Goal: Task Accomplishment & Management: Manage account settings

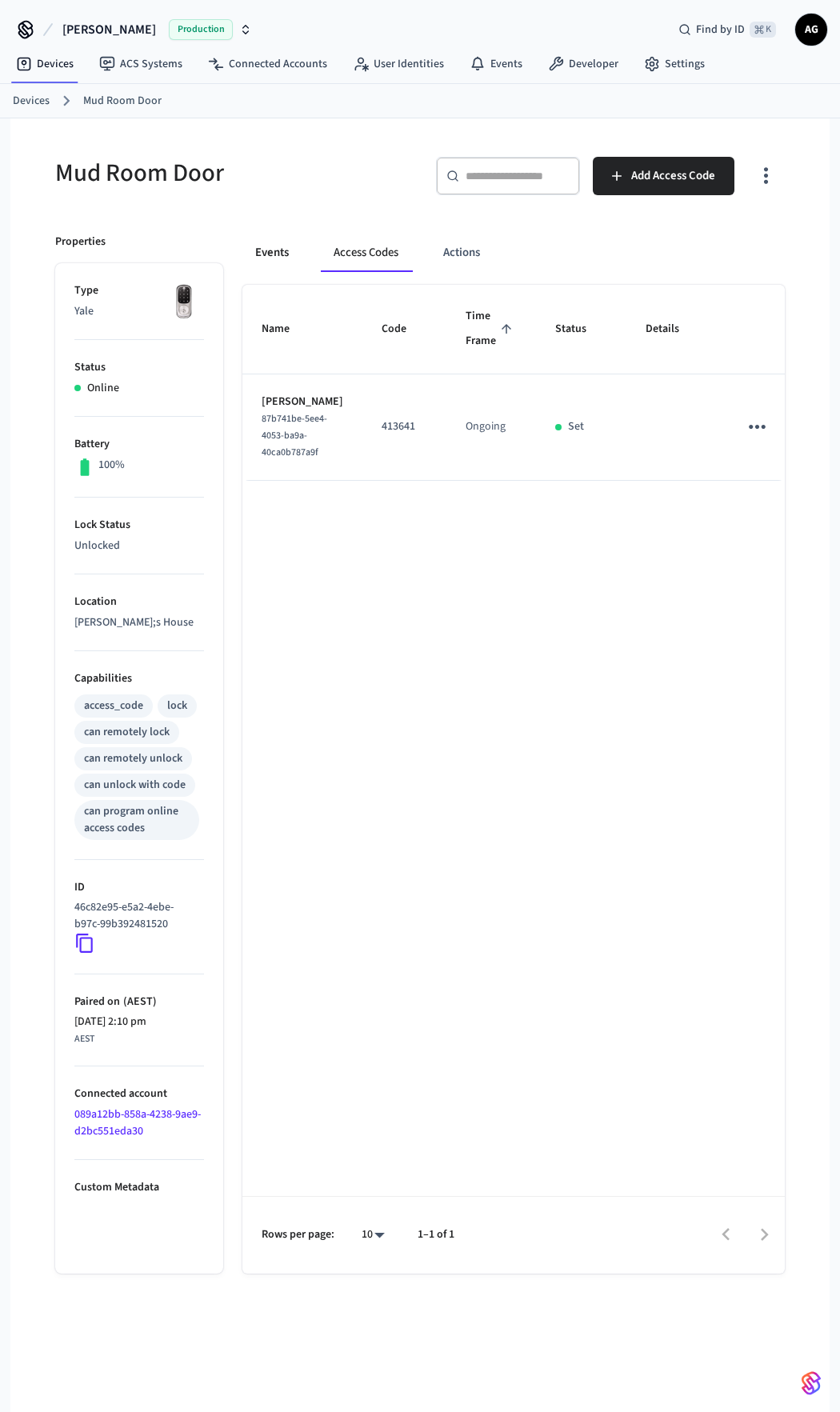
click at [268, 256] on button "Events" at bounding box center [272, 253] width 59 height 38
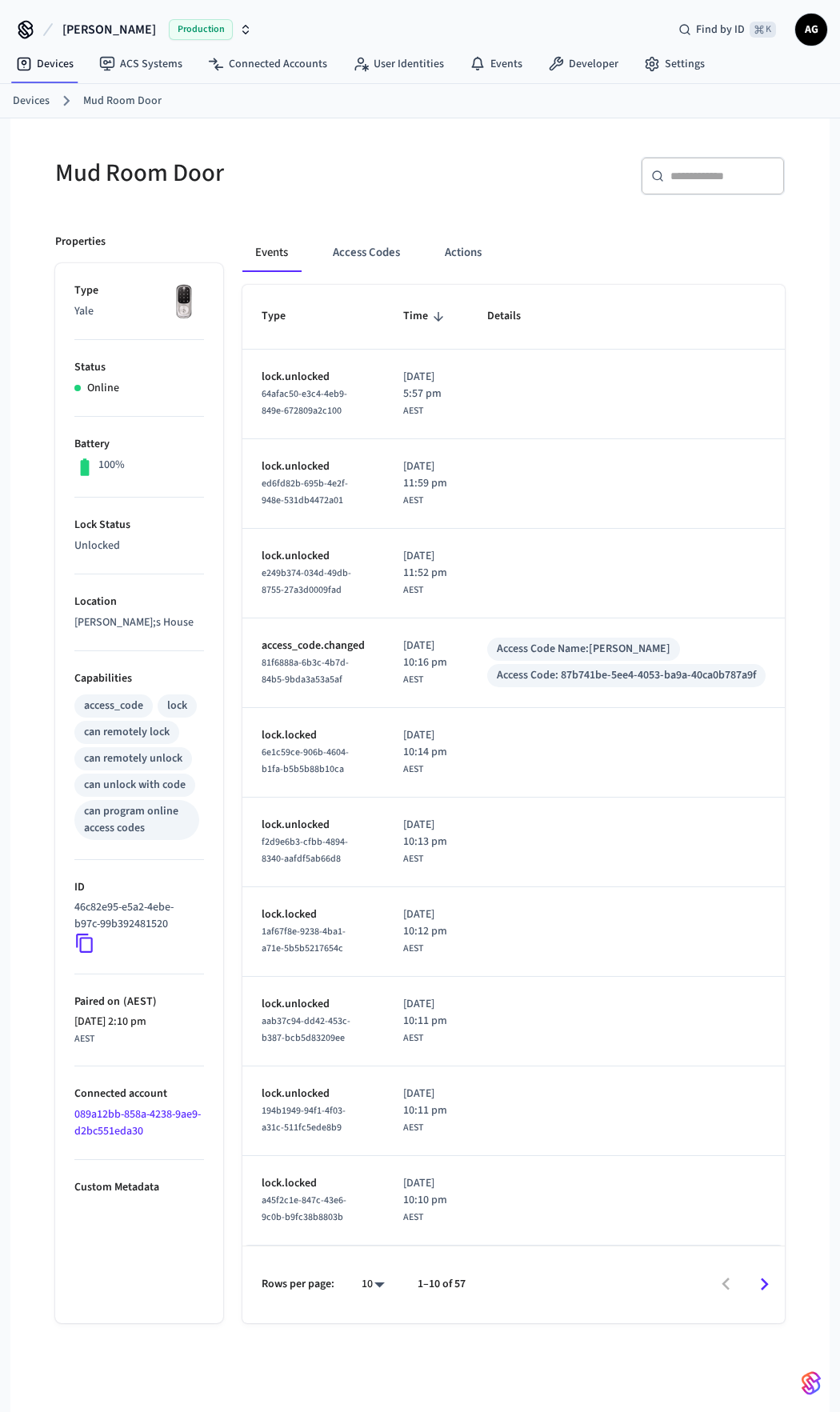
click at [105, 29] on span "[PERSON_NAME]" at bounding box center [109, 29] width 94 height 19
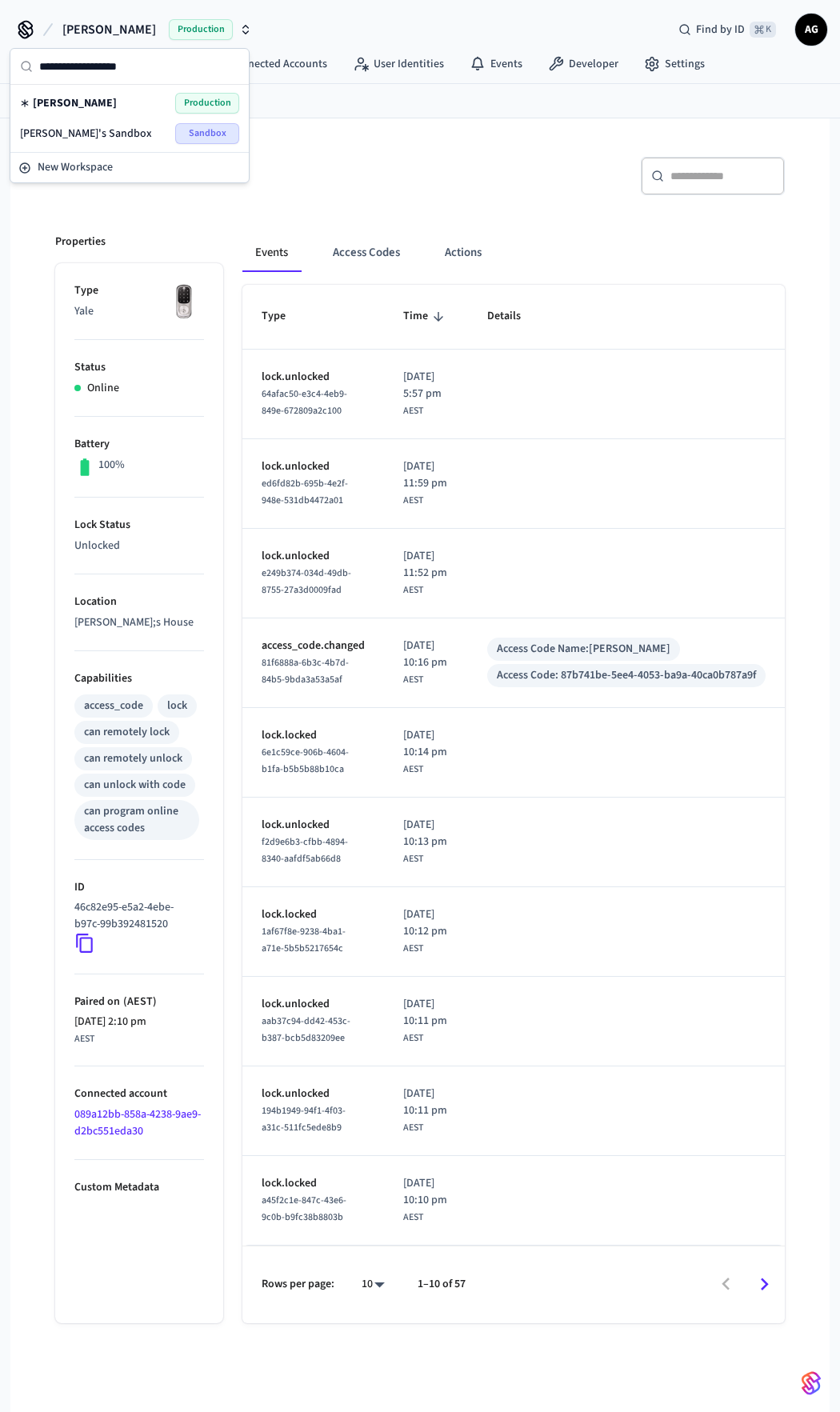
click at [368, 166] on h5 "Mud Room Door" at bounding box center [233, 173] width 355 height 33
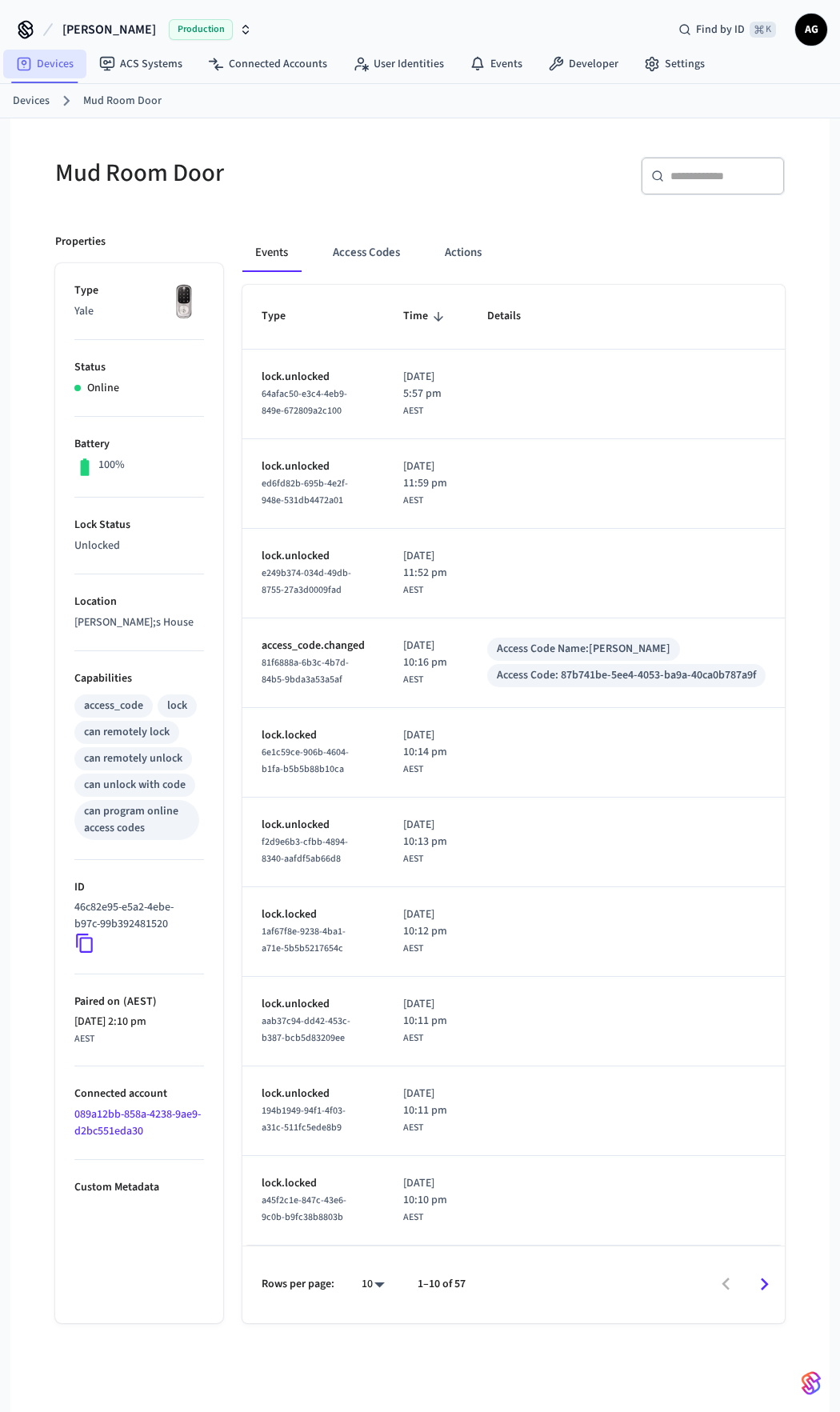
click at [50, 68] on link "Devices" at bounding box center [45, 63] width 83 height 29
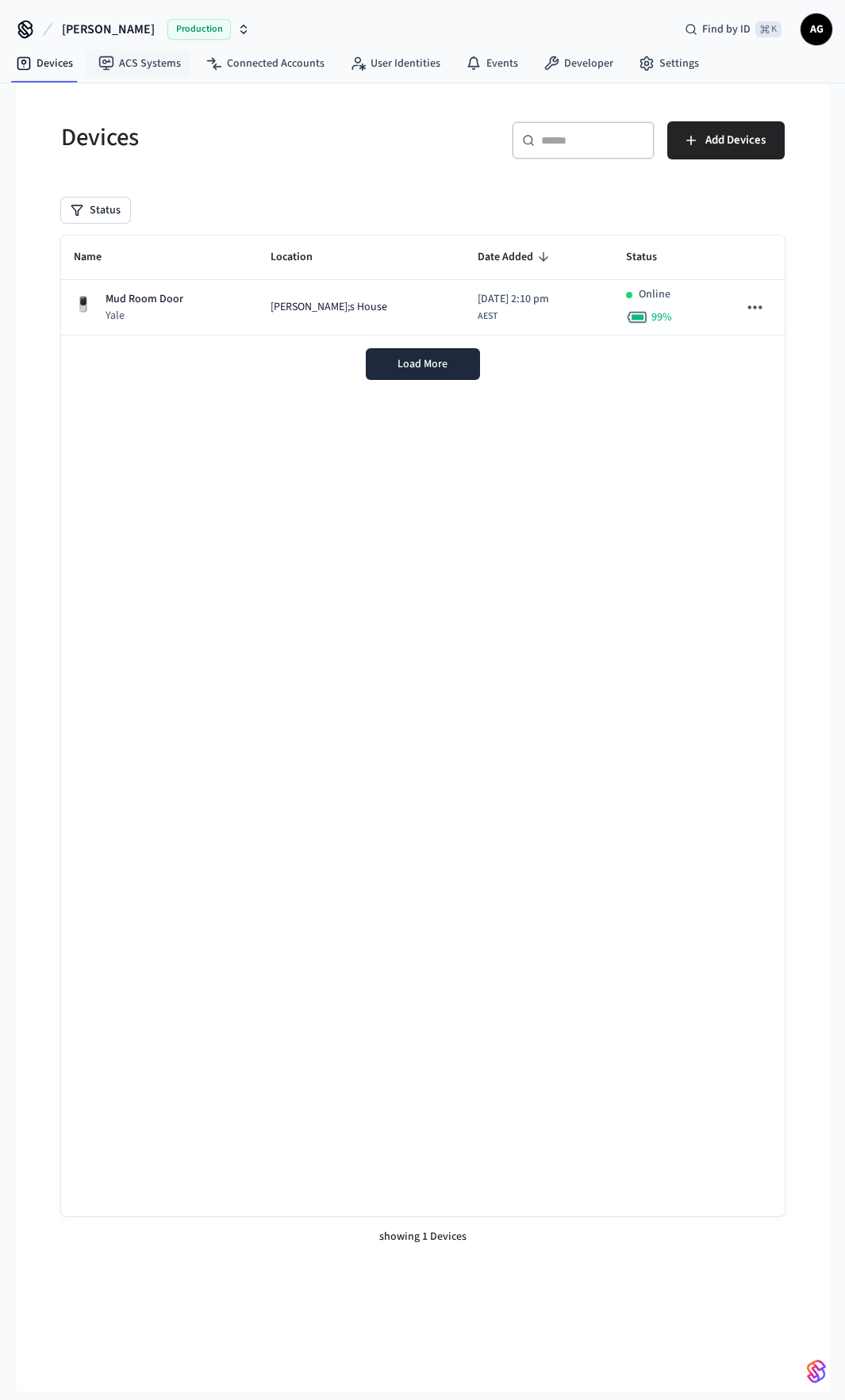
click at [182, 30] on span "Production" at bounding box center [199, 29] width 64 height 21
click at [133, 133] on div "[PERSON_NAME]'s Sandbox Sandbox" at bounding box center [128, 132] width 217 height 21
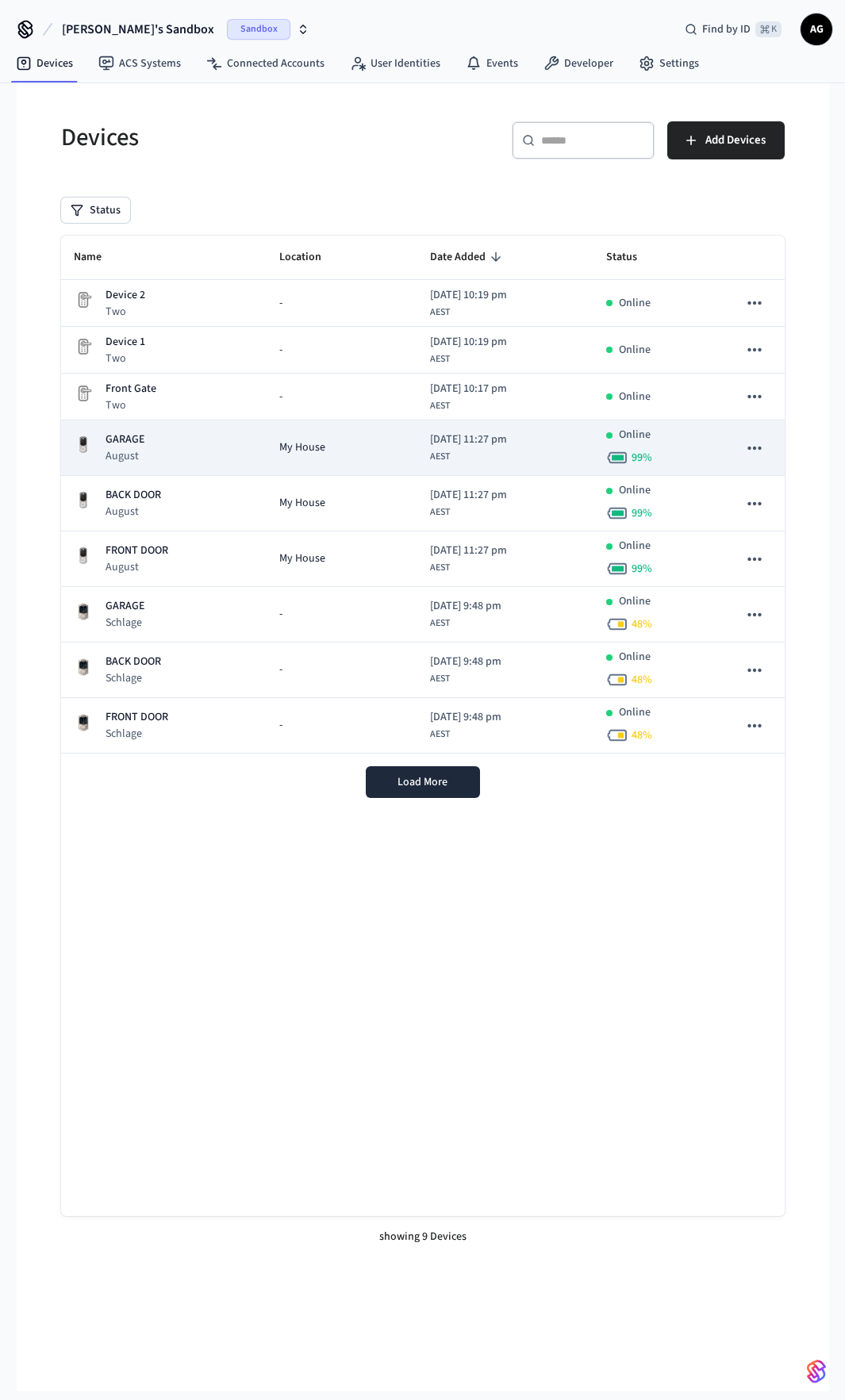
click at [200, 450] on div "GARAGE August" at bounding box center [164, 447] width 180 height 33
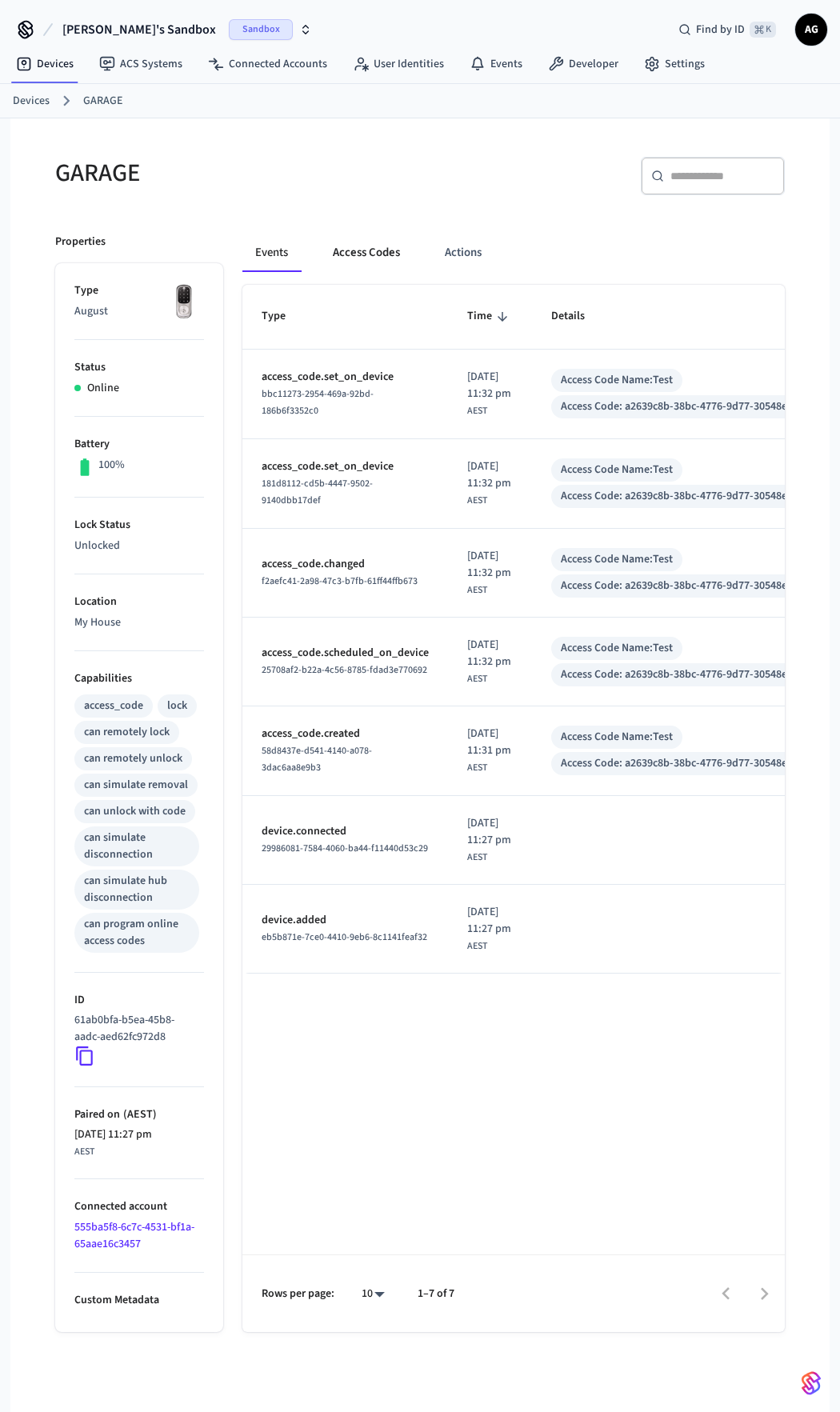
click at [374, 256] on button "Access Codes" at bounding box center [365, 253] width 93 height 38
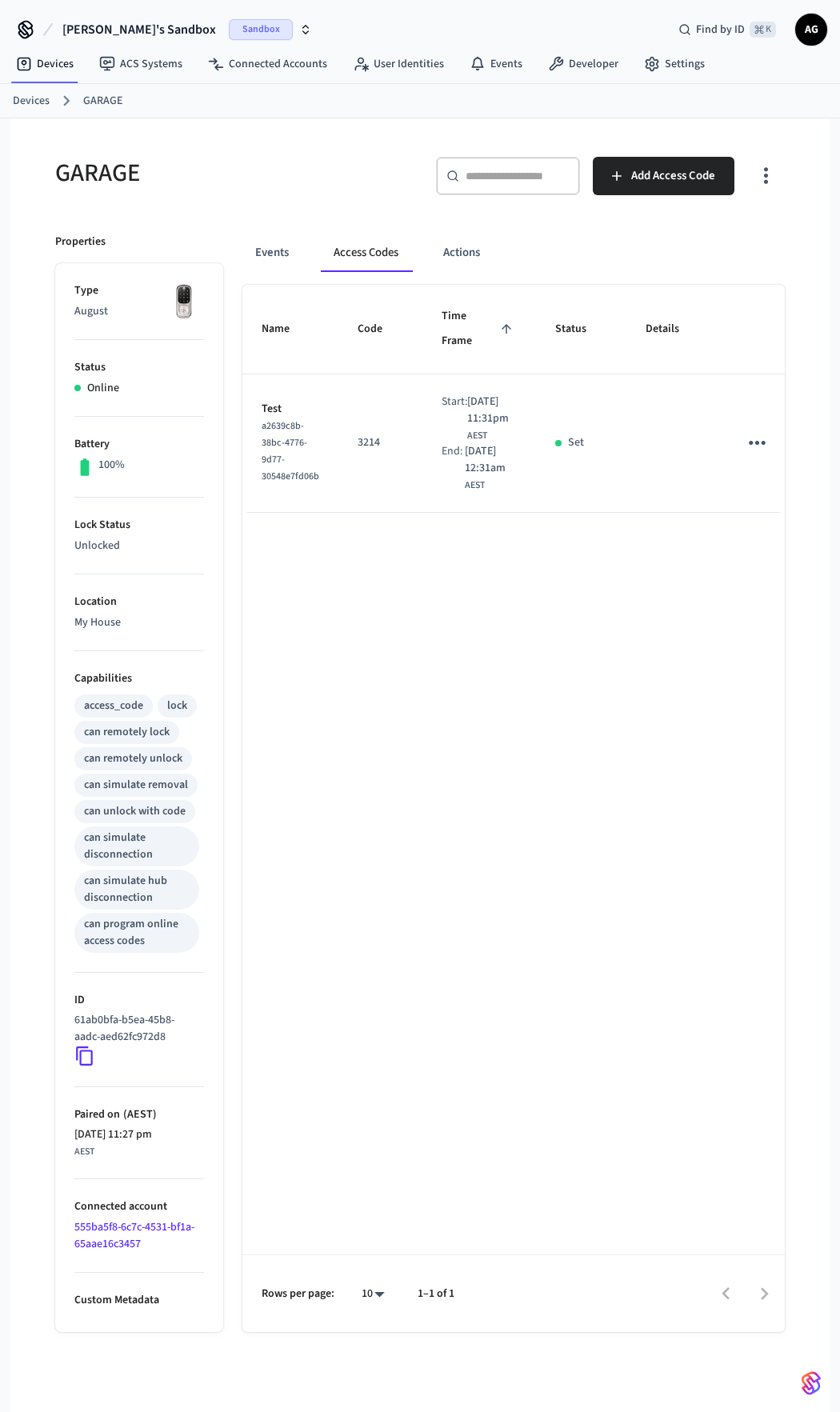
click at [233, 30] on div "Sandbox" at bounding box center [270, 29] width 83 height 21
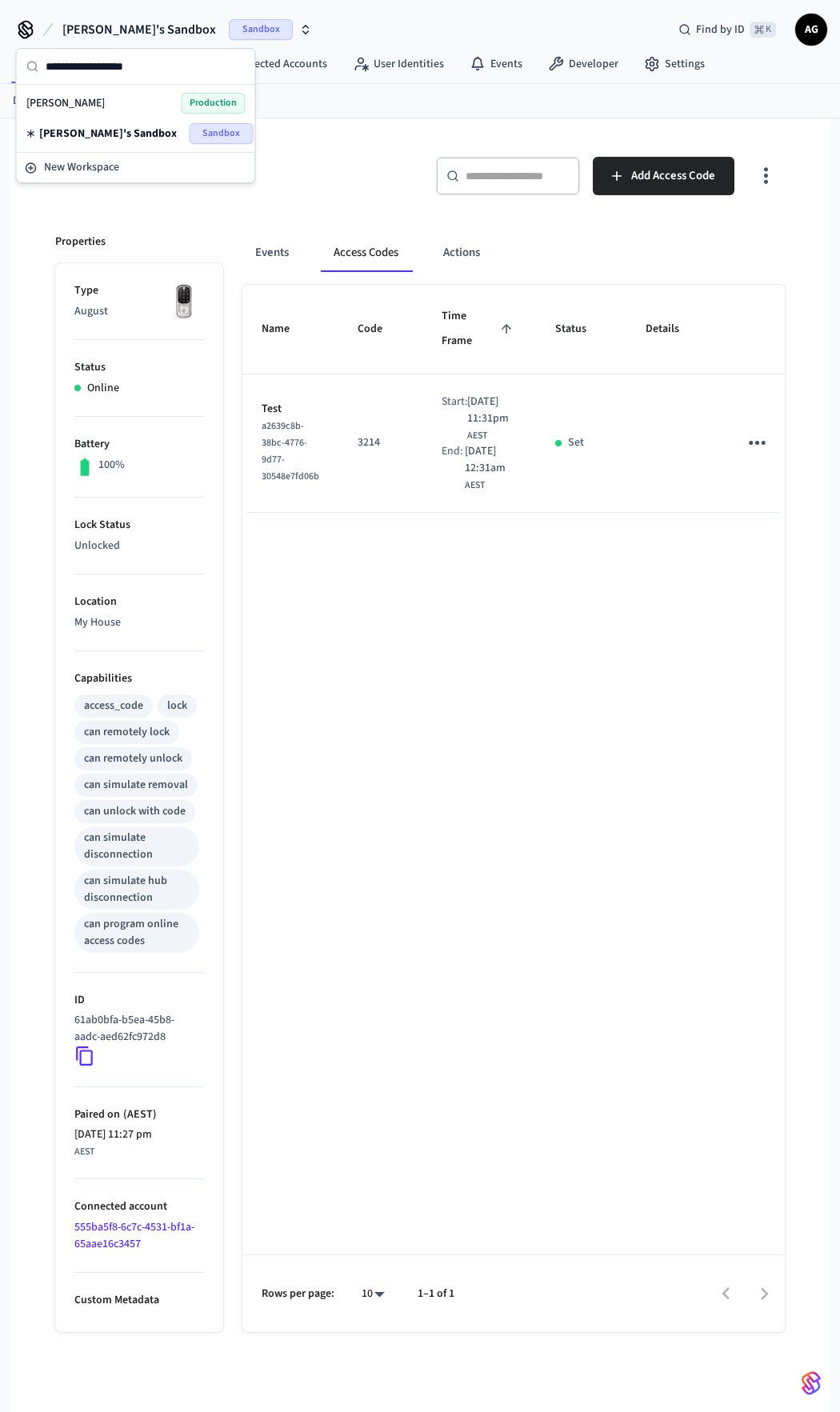
click at [216, 101] on span "Production" at bounding box center [214, 103] width 64 height 21
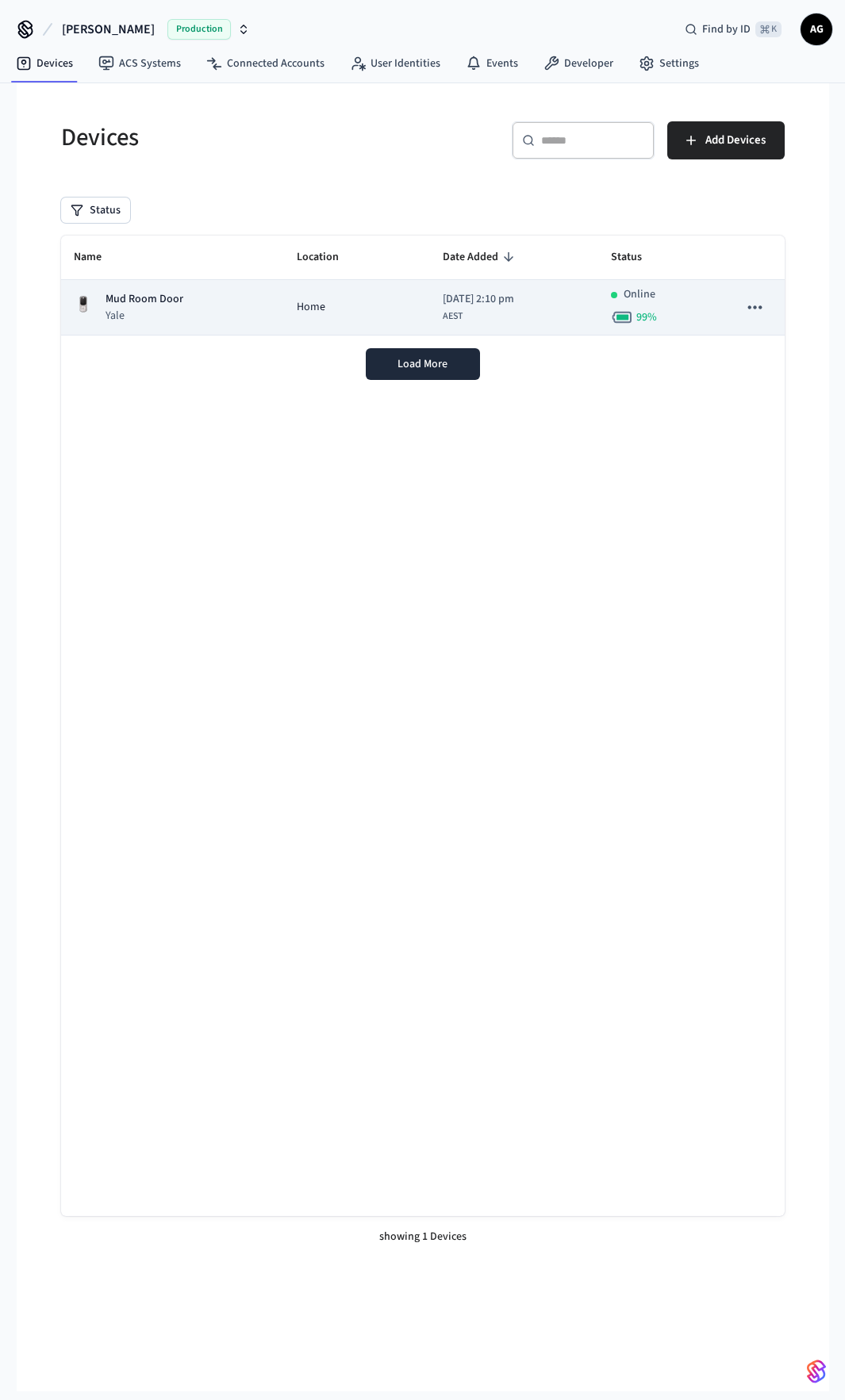
click at [152, 302] on p "Mud Room Door" at bounding box center [144, 299] width 78 height 16
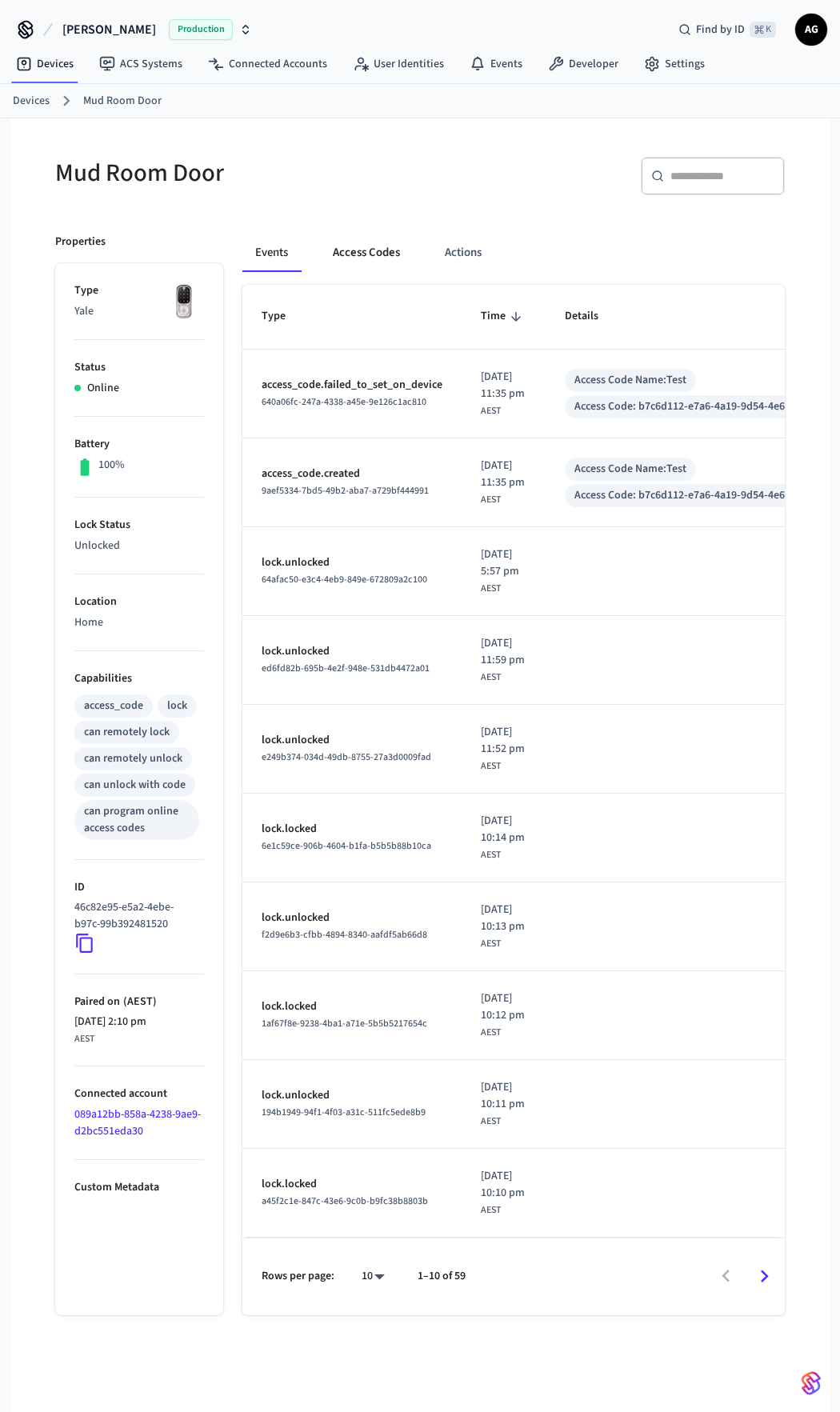
click at [372, 254] on button "Access Codes" at bounding box center [365, 253] width 93 height 38
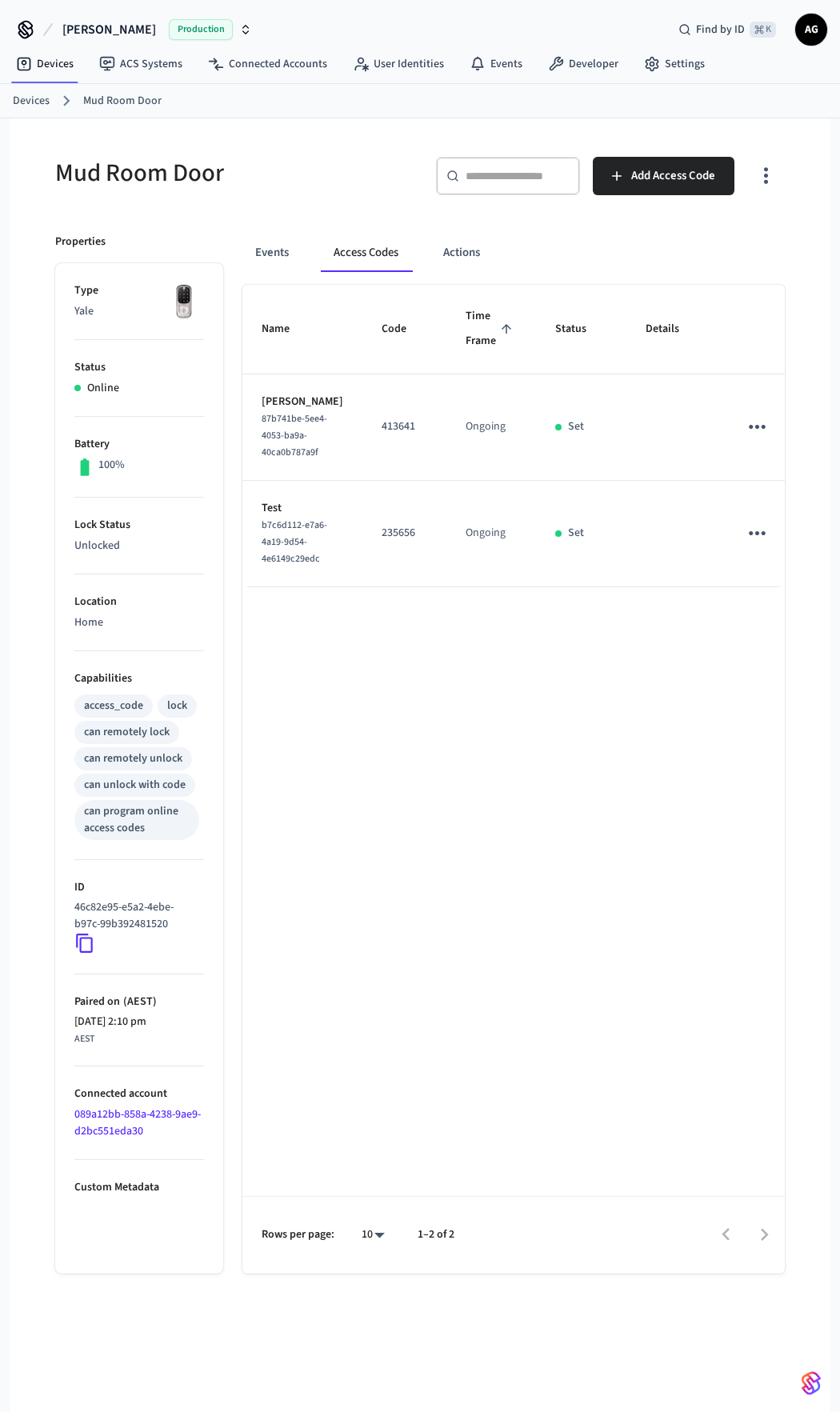
click at [745, 546] on icon "sticky table" at bounding box center [757, 533] width 25 height 25
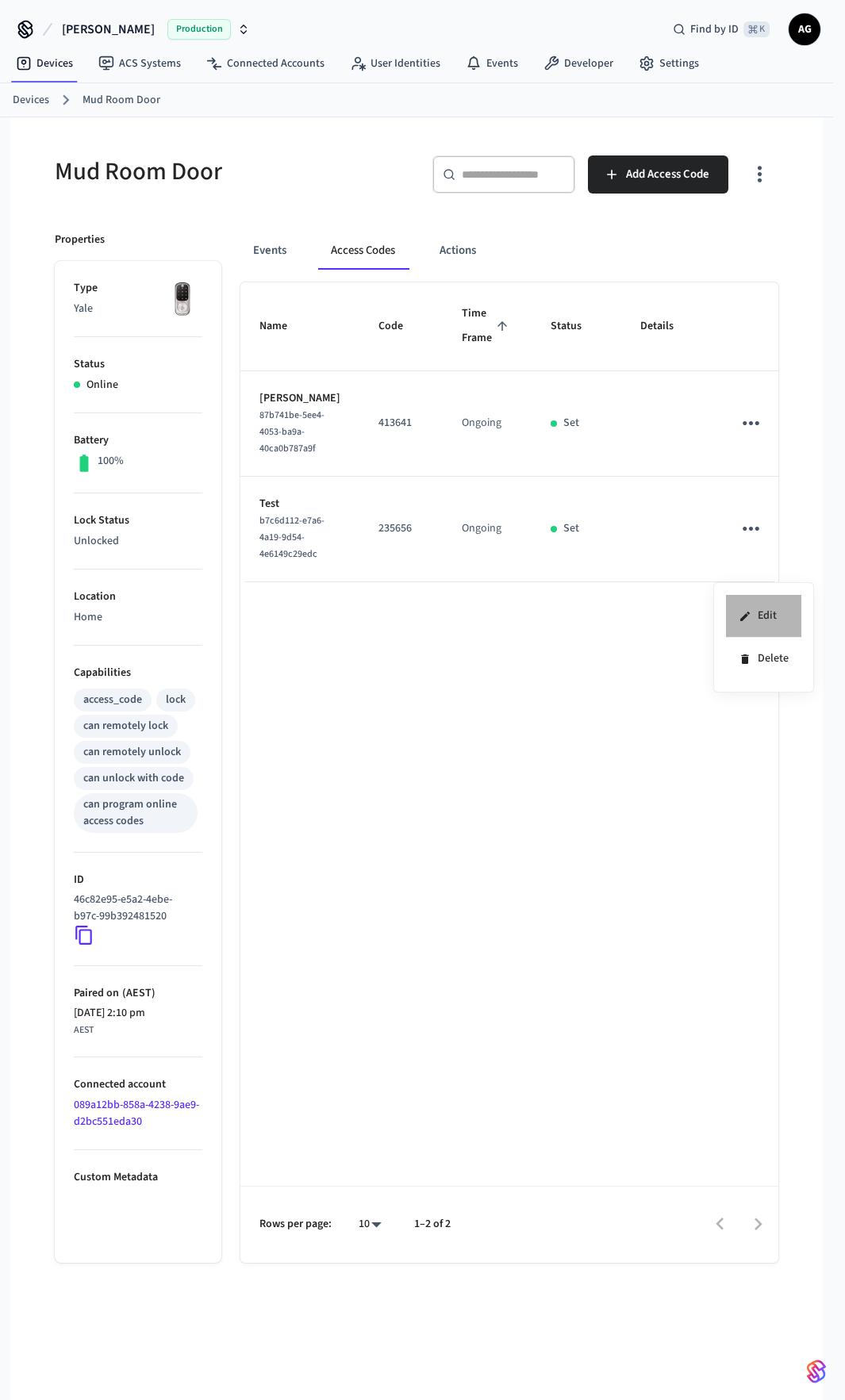
click at [769, 619] on li "Edit" at bounding box center [763, 617] width 76 height 43
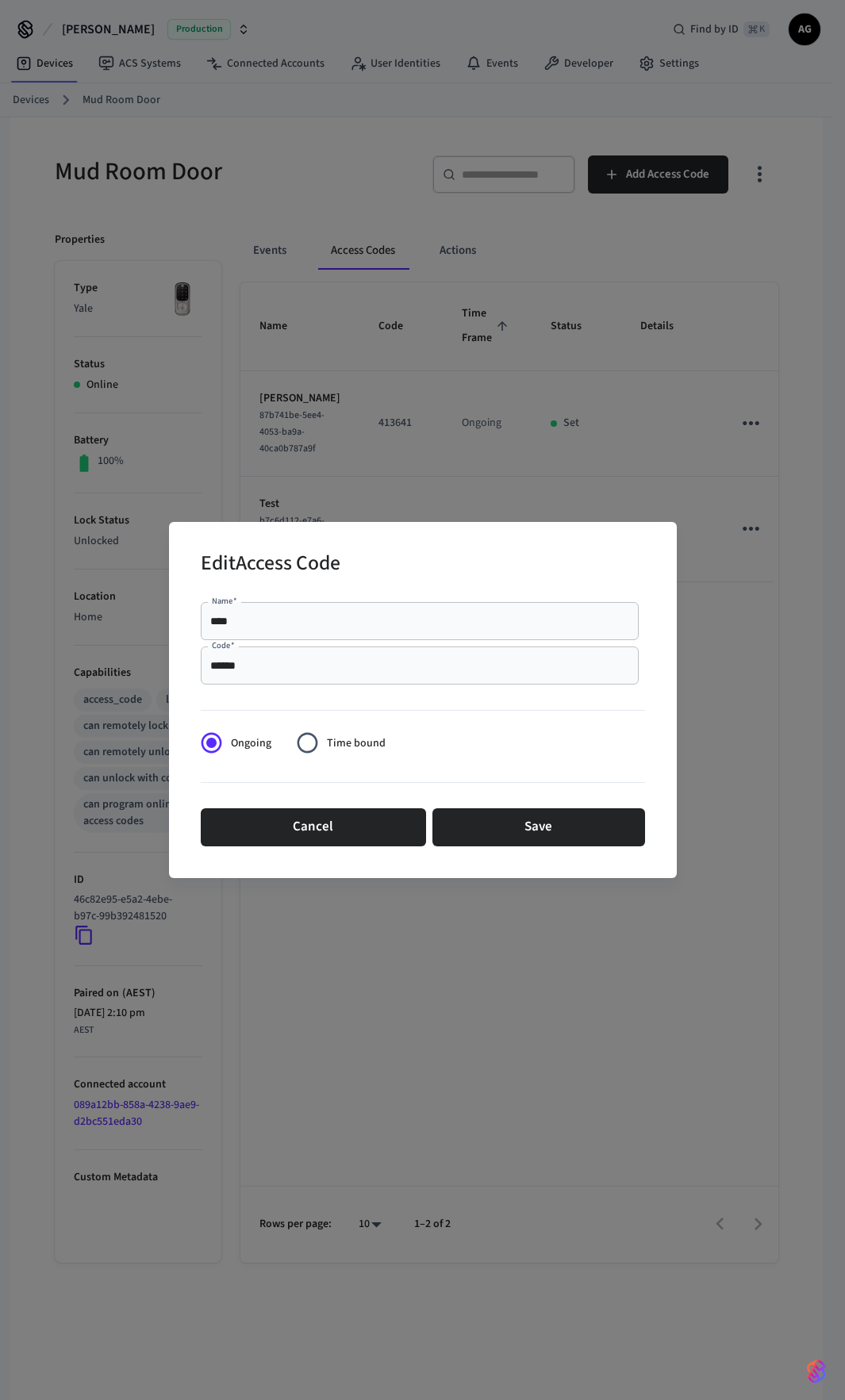
click at [260, 667] on input "******" at bounding box center [420, 666] width 419 height 15
click at [516, 826] on button "Save" at bounding box center [538, 827] width 213 height 38
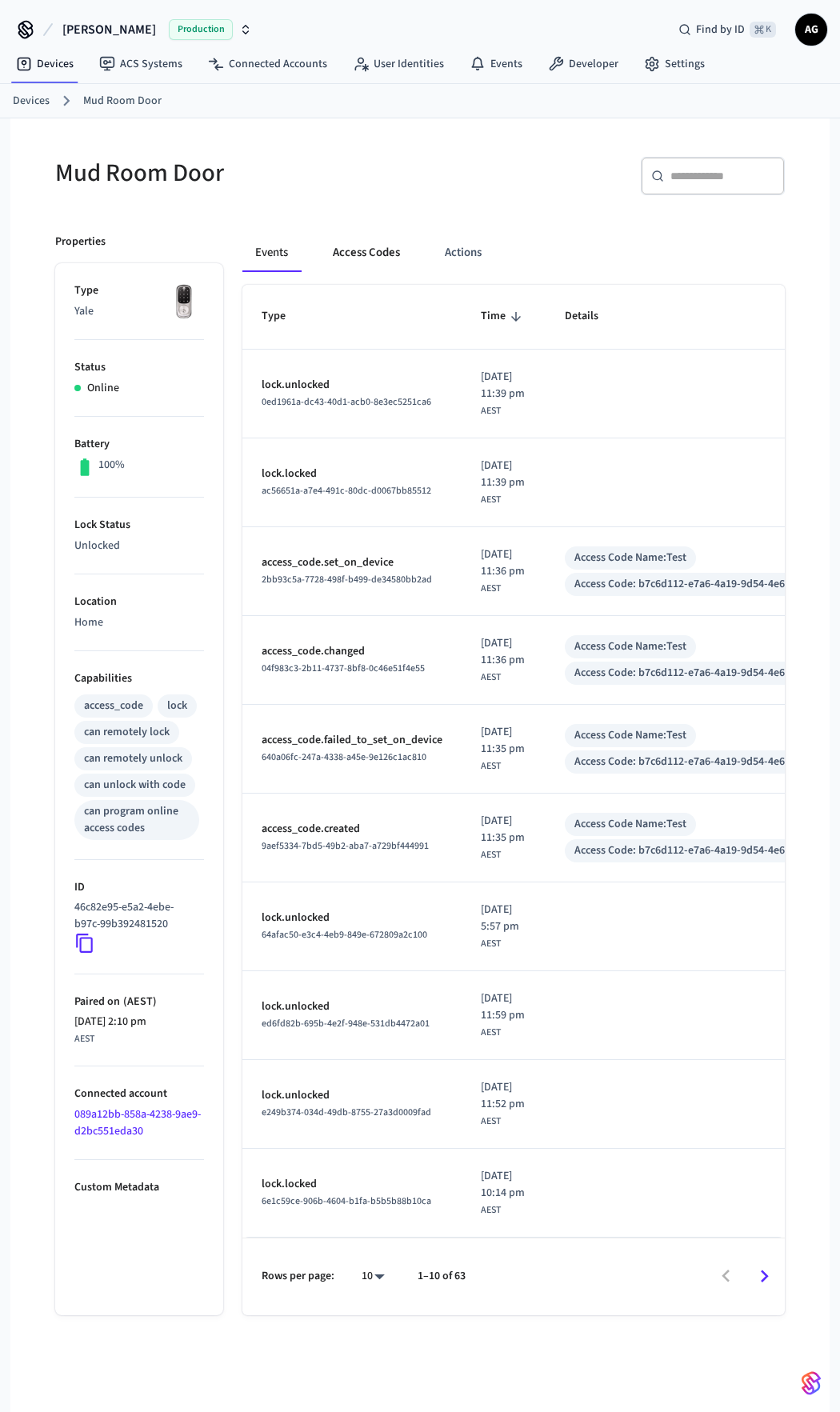
click at [363, 253] on button "Access Codes" at bounding box center [365, 253] width 93 height 38
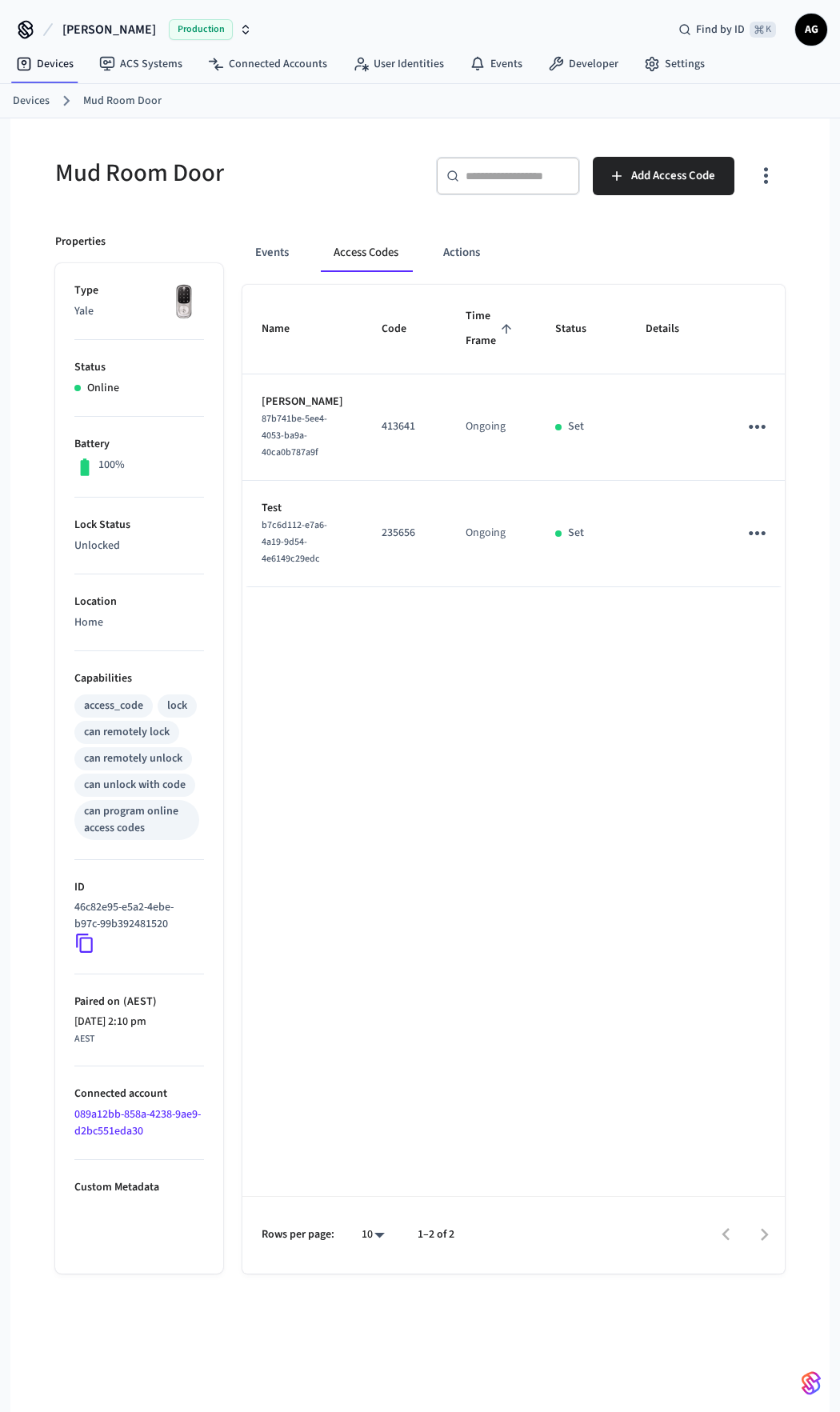
click at [745, 546] on icon "sticky table" at bounding box center [757, 533] width 25 height 25
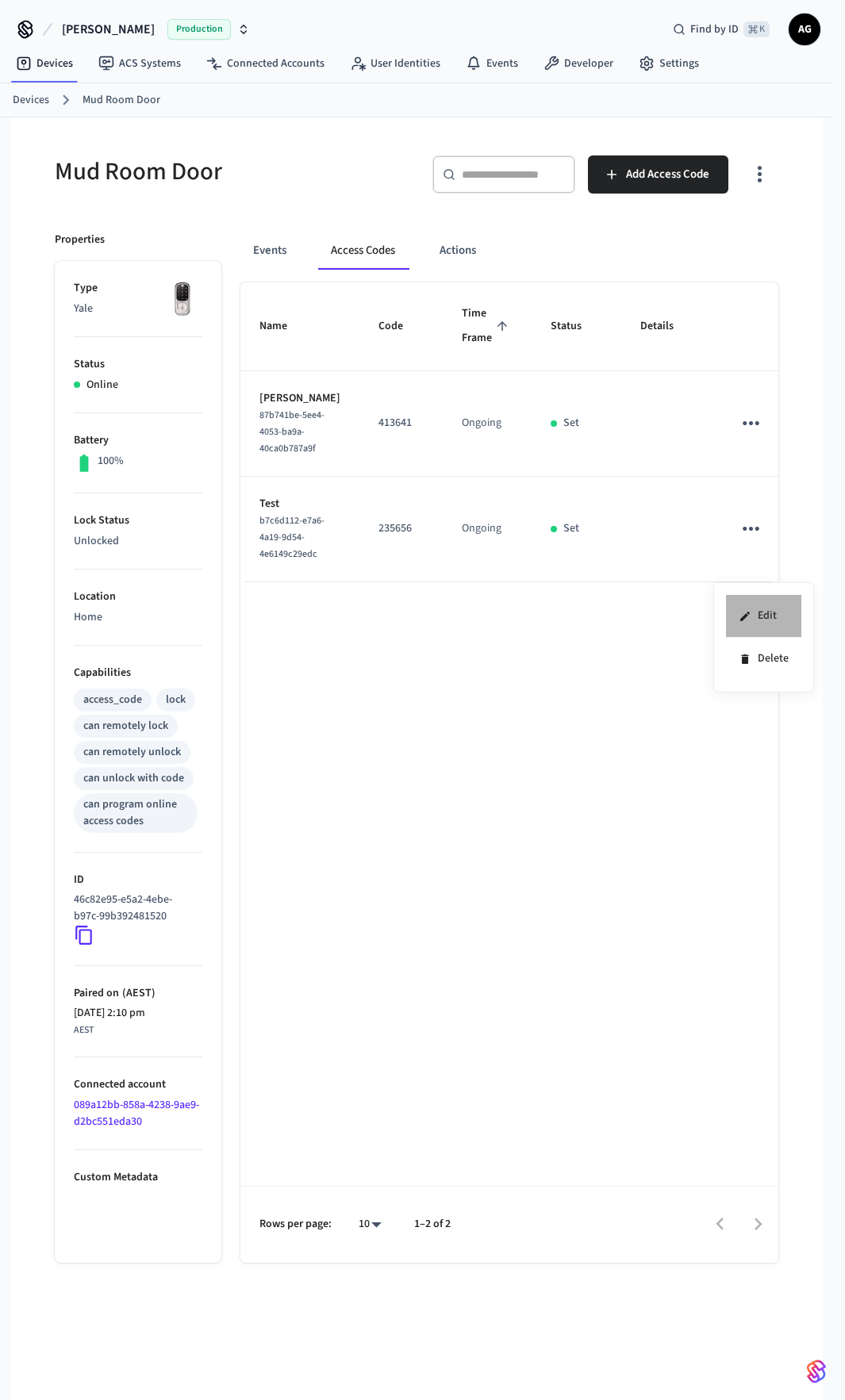
click at [755, 618] on li "Edit" at bounding box center [763, 617] width 76 height 43
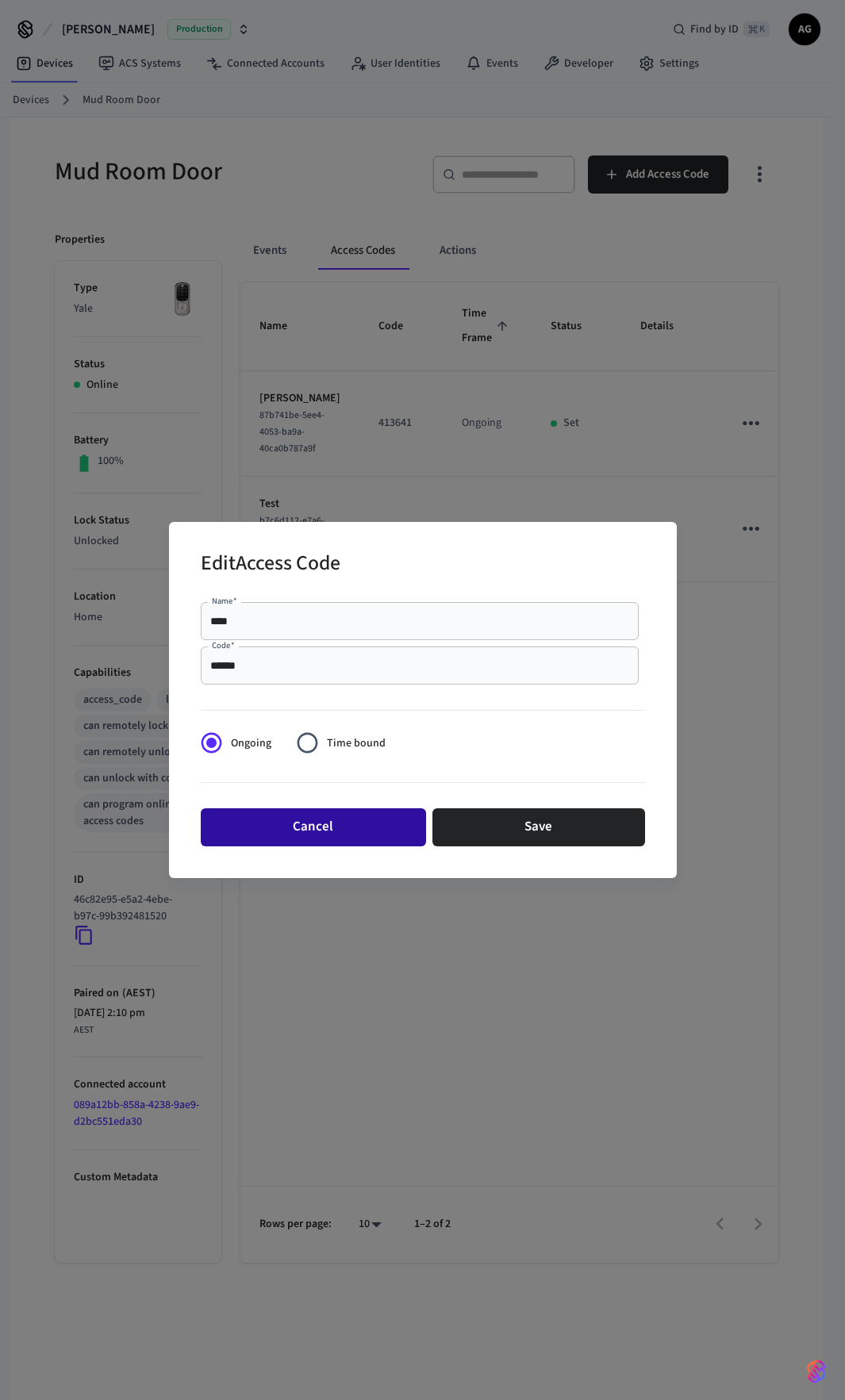
click at [362, 831] on button "Cancel" at bounding box center [313, 827] width 225 height 38
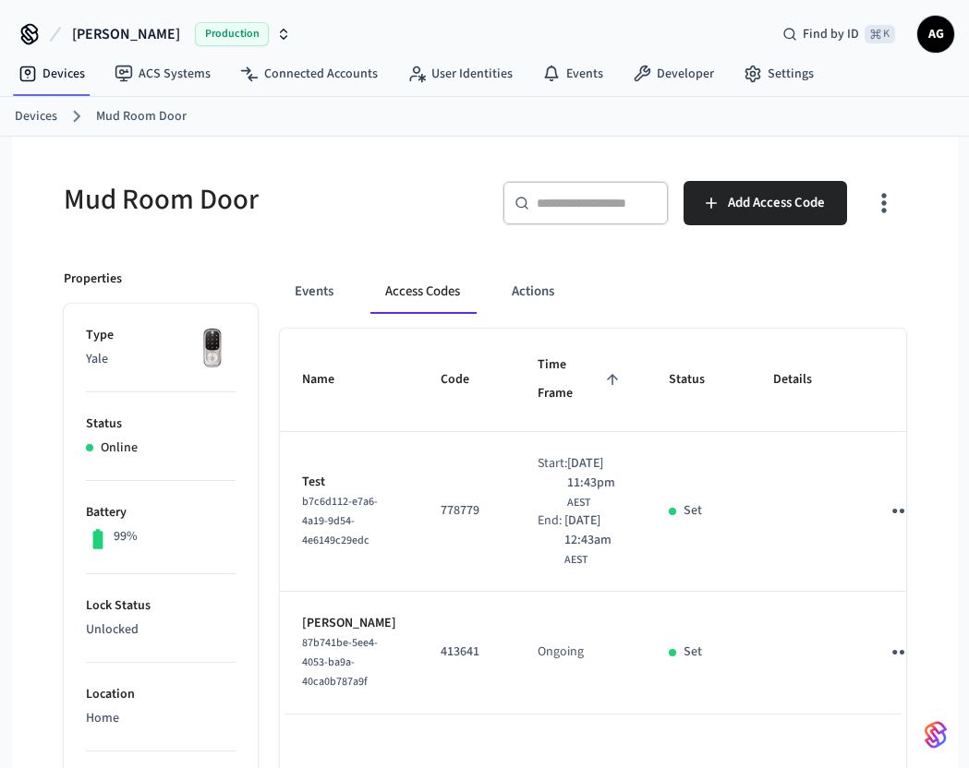
click at [221, 32] on span "Production" at bounding box center [232, 34] width 74 height 24
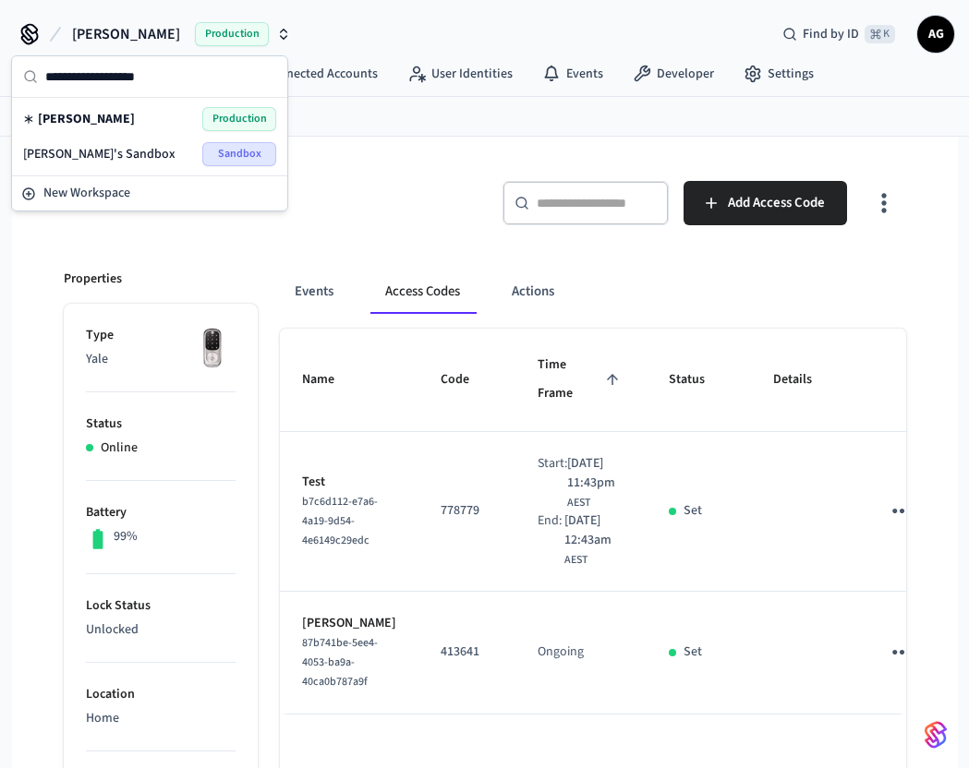
click at [137, 157] on div "[PERSON_NAME]'s Sandbox Sandbox" at bounding box center [149, 154] width 253 height 24
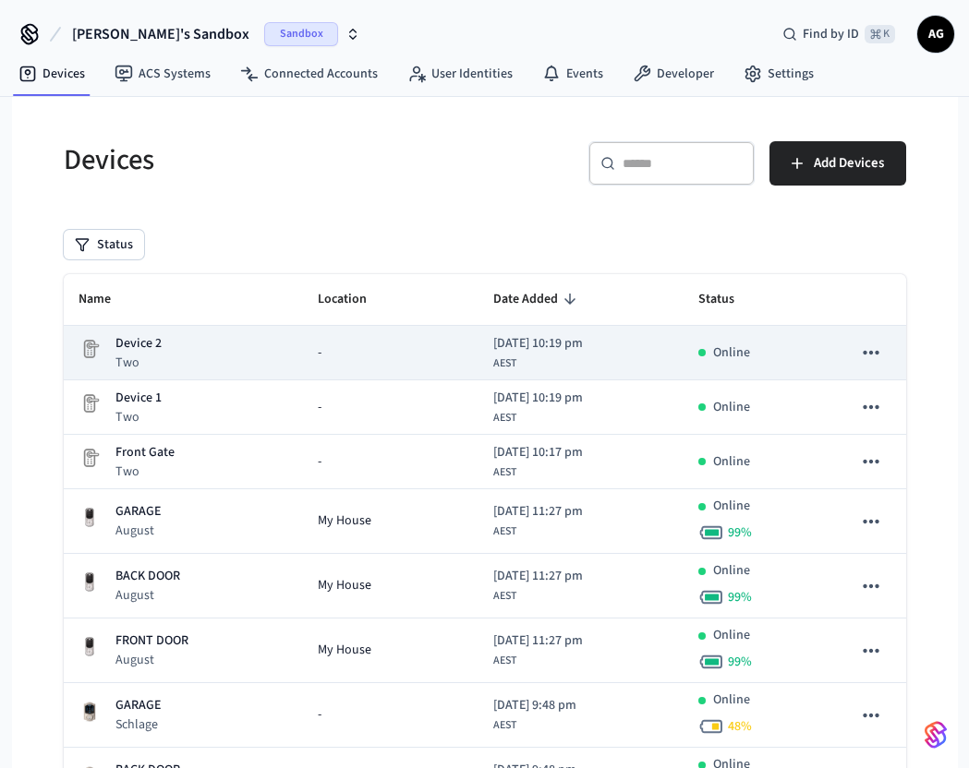
click at [158, 347] on p "Device 2" at bounding box center [138, 343] width 46 height 19
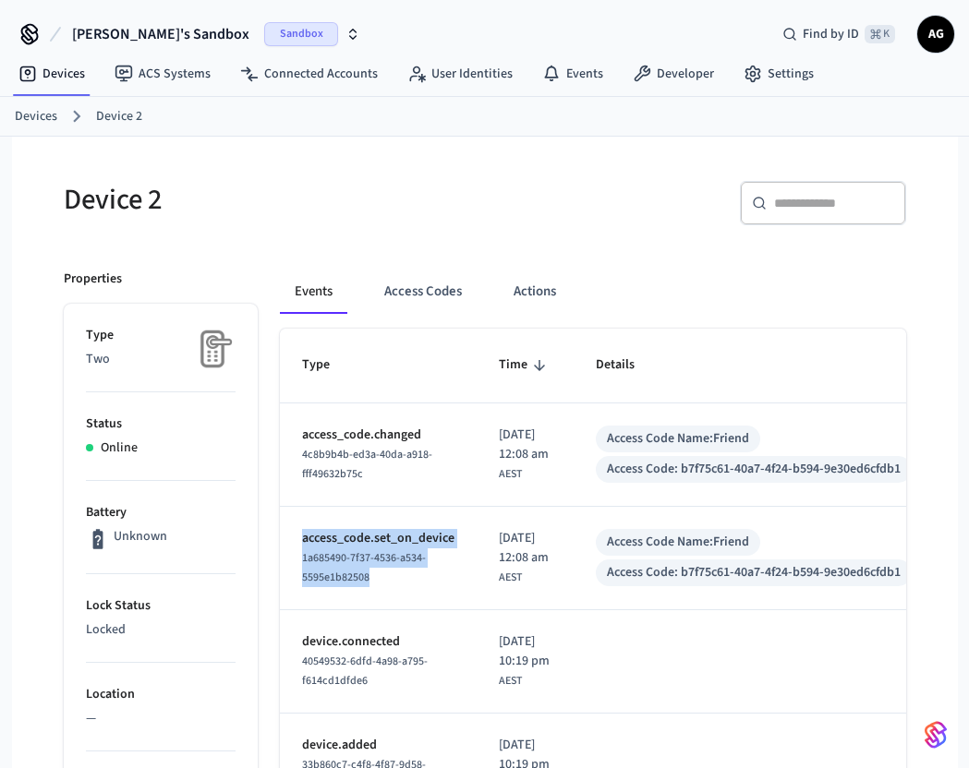
drag, startPoint x: 461, startPoint y: 601, endPoint x: 454, endPoint y: 554, distance: 47.5
click at [454, 554] on td "access_code.set_on_device 1a685490-7f37-4536-a534-5595e1b82508" at bounding box center [378, 558] width 197 height 103
click at [453, 536] on td "access_code.set_on_device 1a685490-7f37-4536-a534-5595e1b82508" at bounding box center [378, 558] width 197 height 103
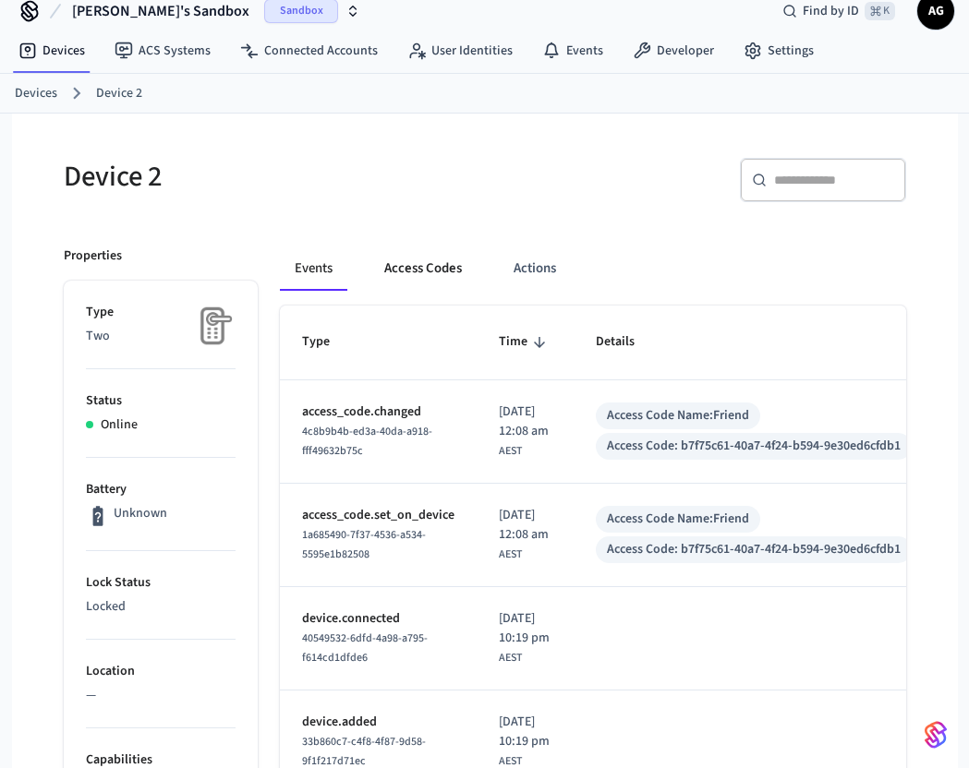
click at [443, 274] on button "Access Codes" at bounding box center [422, 269] width 107 height 44
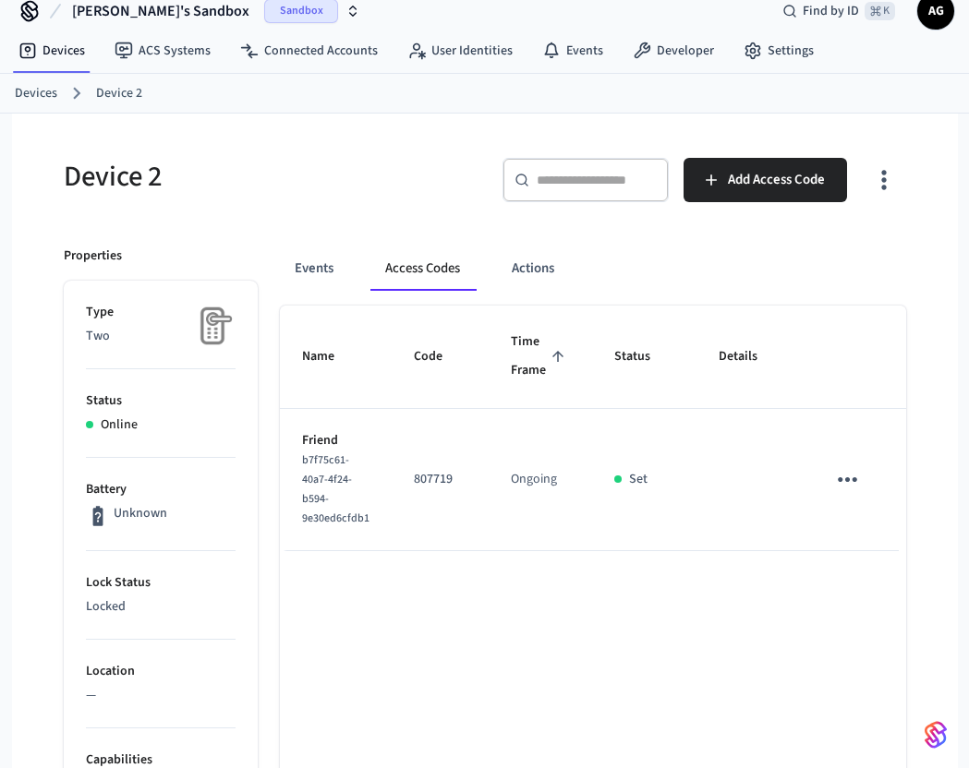
click at [42, 96] on link "Devices" at bounding box center [36, 93] width 42 height 19
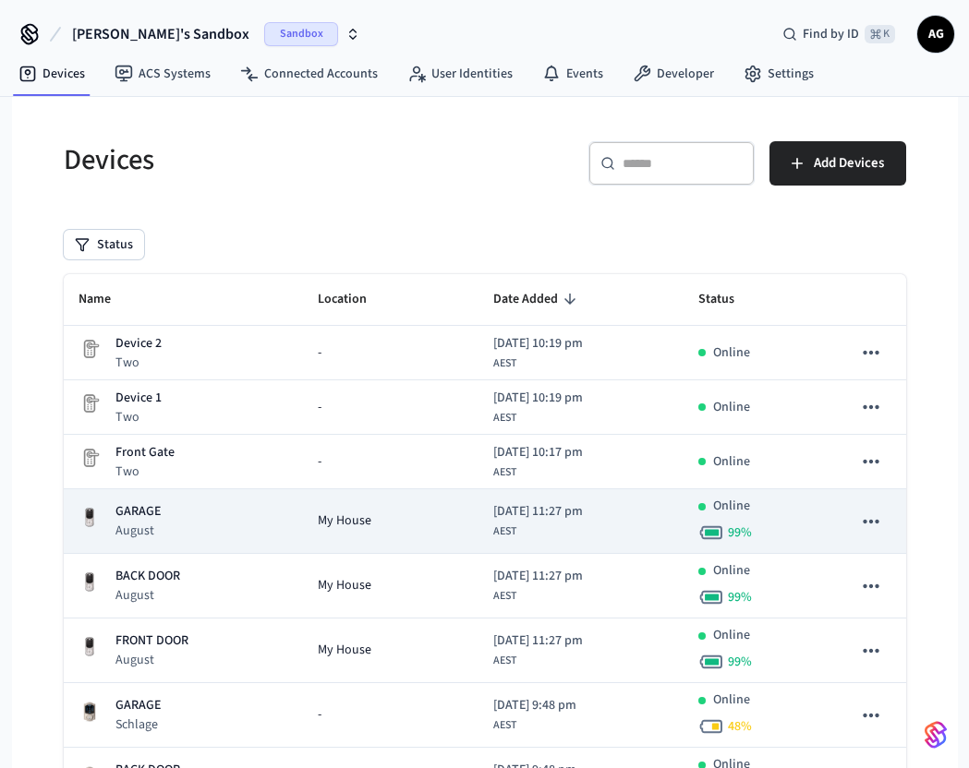
click at [139, 522] on p "August" at bounding box center [137, 531] width 45 height 18
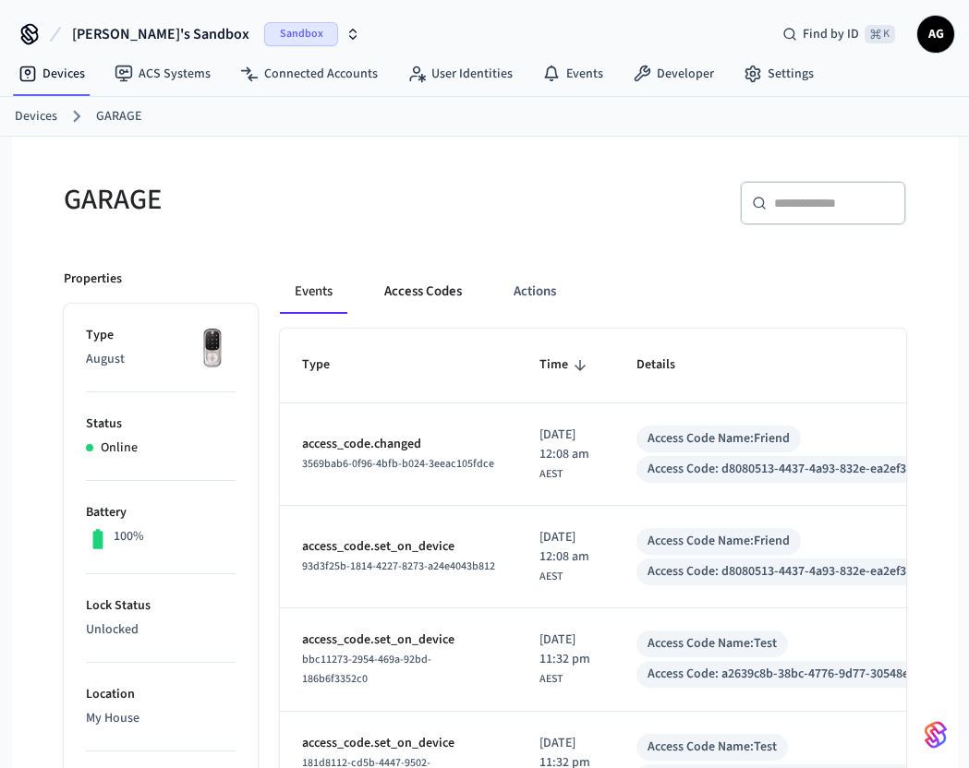
click at [424, 286] on button "Access Codes" at bounding box center [422, 292] width 107 height 44
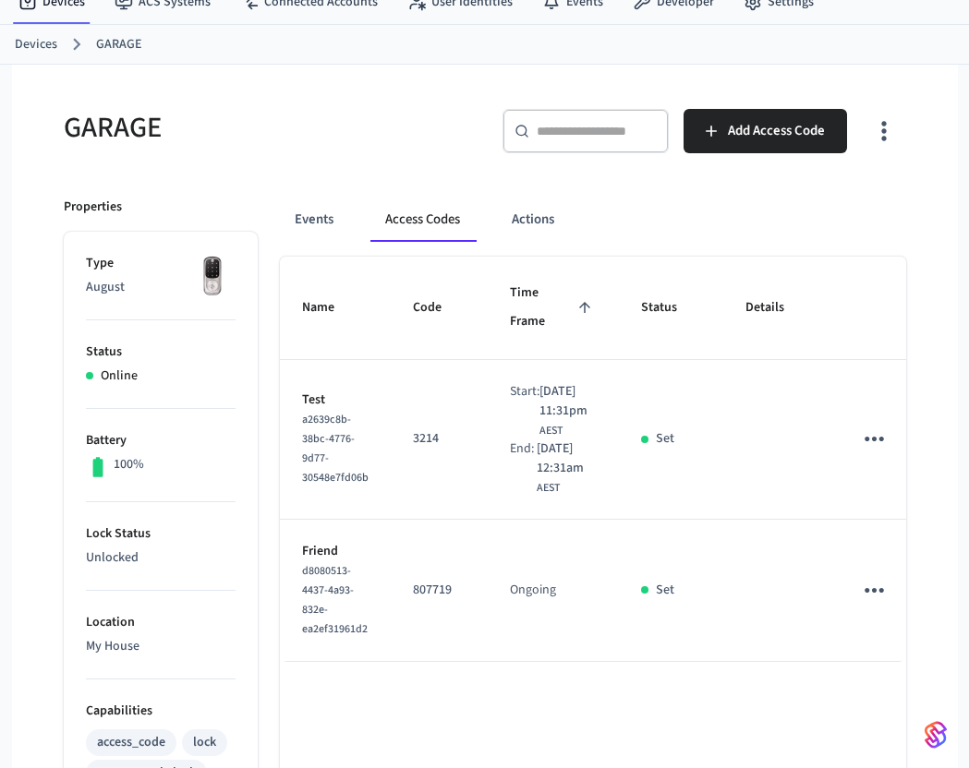
scroll to position [84, 0]
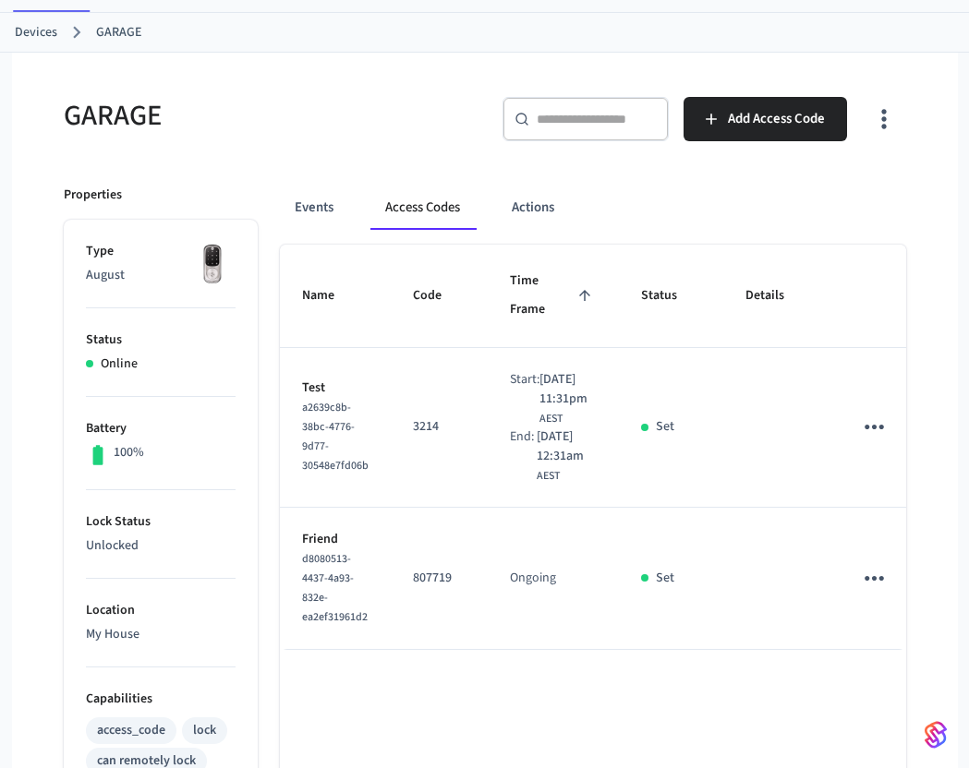
click at [37, 31] on link "Devices" at bounding box center [36, 32] width 42 height 19
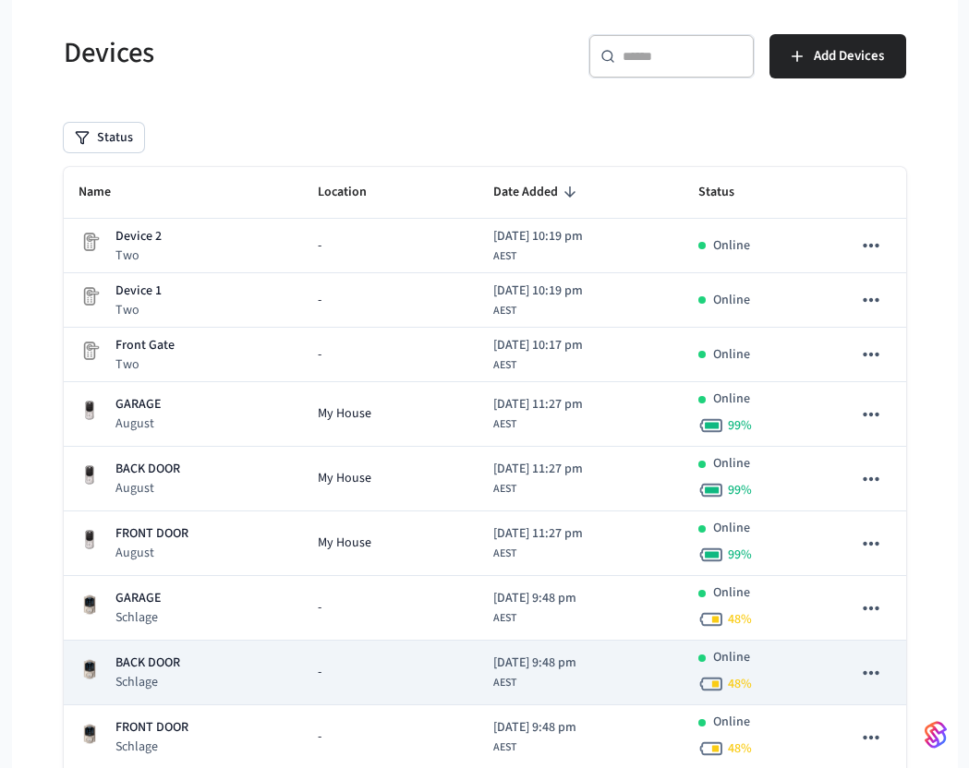
scroll to position [119, 0]
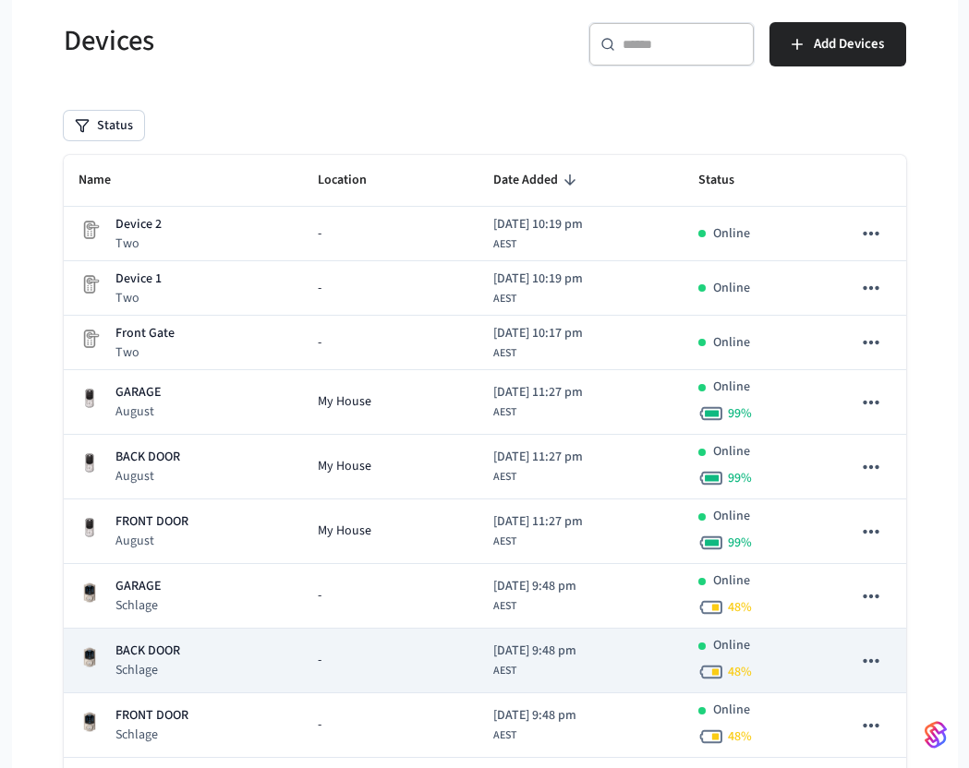
click at [221, 664] on div "BACK DOOR Schlage" at bounding box center [184, 661] width 210 height 38
